Goal: Task Accomplishment & Management: Use online tool/utility

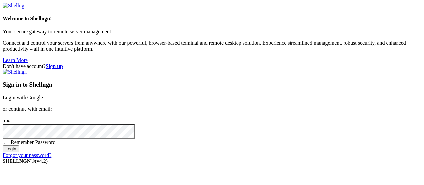
scroll to position [14, 0]
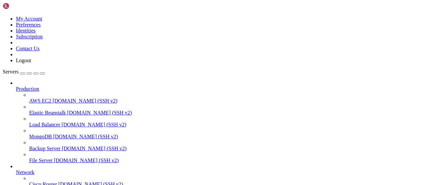
scroll to position [135, 0]
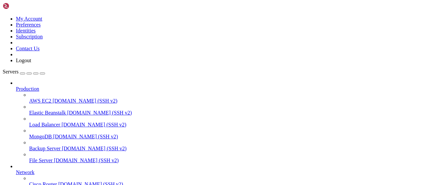
scroll to position [207, 0]
drag, startPoint x: 143, startPoint y: 19, endPoint x: 77, endPoint y: 19, distance: 66.3
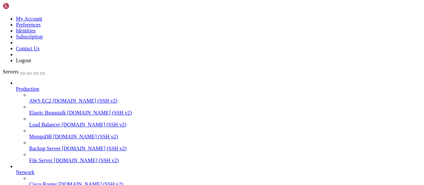
drag, startPoint x: 151, startPoint y: 23, endPoint x: 74, endPoint y: 22, distance: 77.2
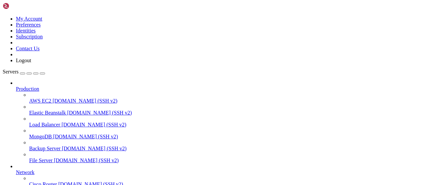
scroll to position [454, 0]
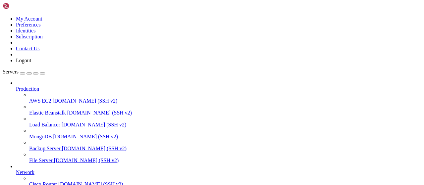
type input "/root/LinkQuest"
drag, startPoint x: 150, startPoint y: 22, endPoint x: 86, endPoint y: 22, distance: 64.3
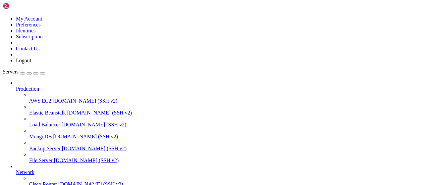
scroll to position [0, 0]
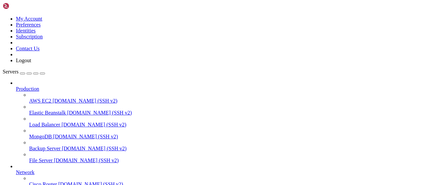
scroll to position [172, 0]
drag, startPoint x: 117, startPoint y: 24, endPoint x: 105, endPoint y: 24, distance: 11.6
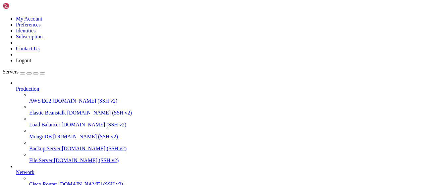
drag, startPoint x: 117, startPoint y: 24, endPoint x: 101, endPoint y: 25, distance: 15.6
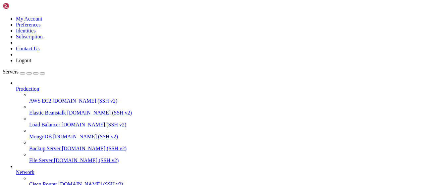
type input "/root/Plants_vs_Brainrot"
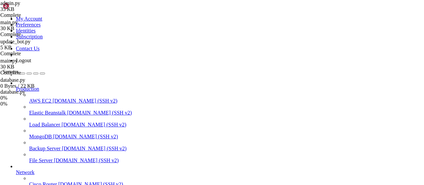
drag, startPoint x: 106, startPoint y: 21, endPoint x: 98, endPoint y: 16, distance: 9.1
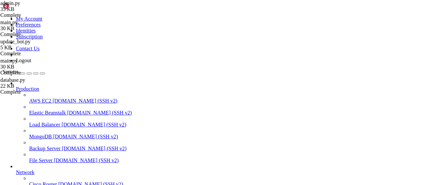
drag, startPoint x: 149, startPoint y: 553, endPoint x: 156, endPoint y: 558, distance: 8.4
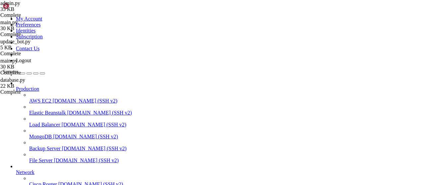
scroll to position [188, 0]
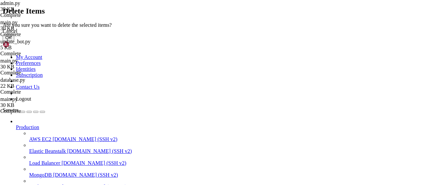
click at [14, 41] on button "OK" at bounding box center [9, 37] width 12 height 7
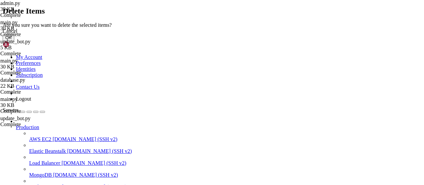
click at [14, 41] on button "OK" at bounding box center [9, 37] width 12 height 7
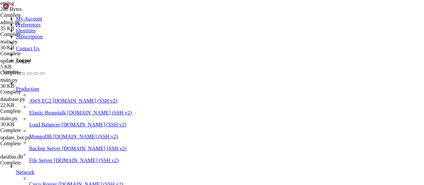
drag, startPoint x: 255, startPoint y: 75, endPoint x: 279, endPoint y: 109, distance: 41.4
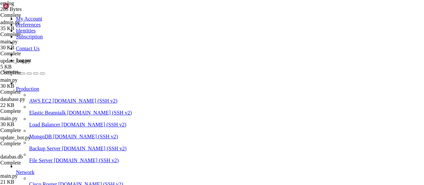
drag, startPoint x: 104, startPoint y: 9, endPoint x: 129, endPoint y: 23, distance: 28.4
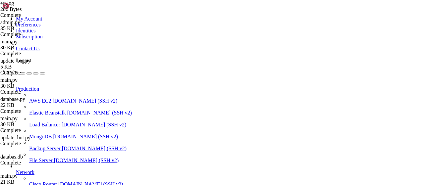
scroll to position [85, 0]
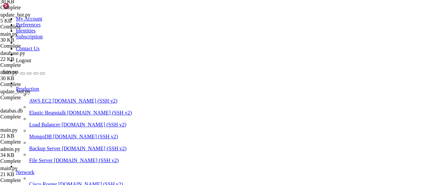
drag, startPoint x: 98, startPoint y: 10, endPoint x: 118, endPoint y: 13, distance: 20.5
